Goal: Navigation & Orientation: Go to known website

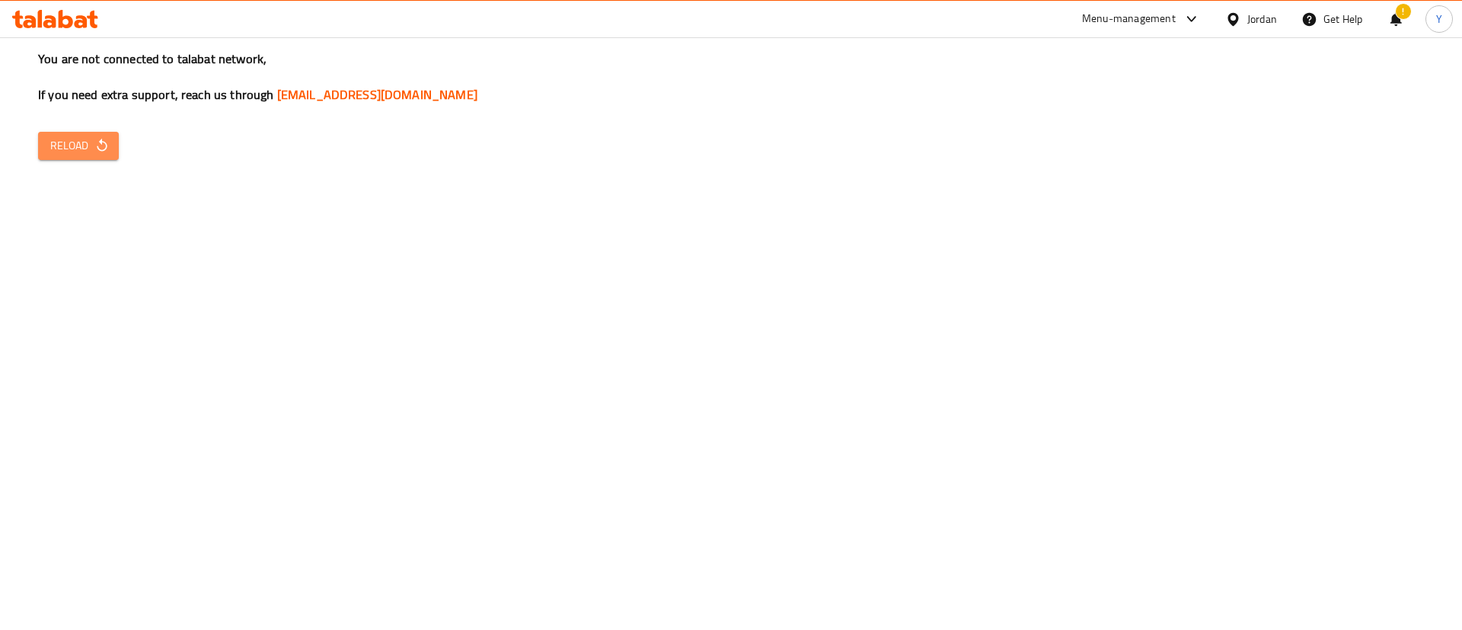
click at [67, 147] on span "Reload" at bounding box center [78, 145] width 56 height 19
click at [87, 138] on span "Reload" at bounding box center [78, 145] width 56 height 19
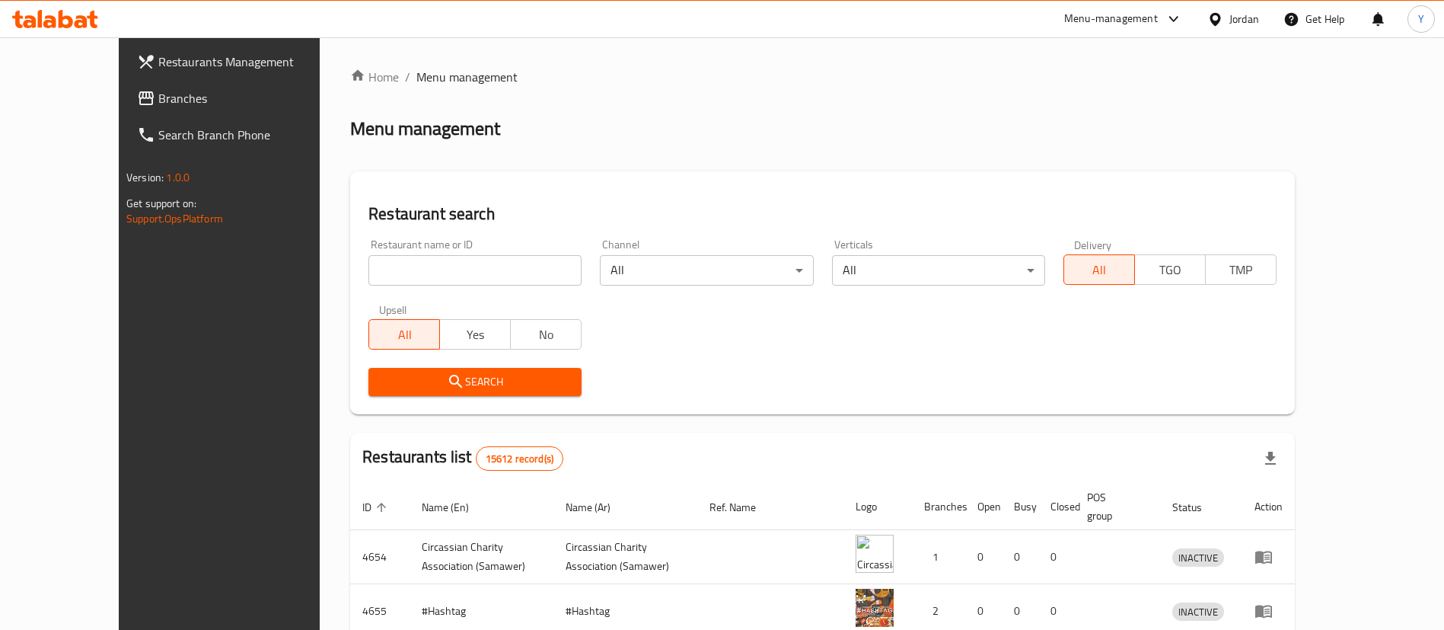
click at [53, 15] on icon at bounding box center [55, 19] width 86 height 18
